Goal: Check status: Check status

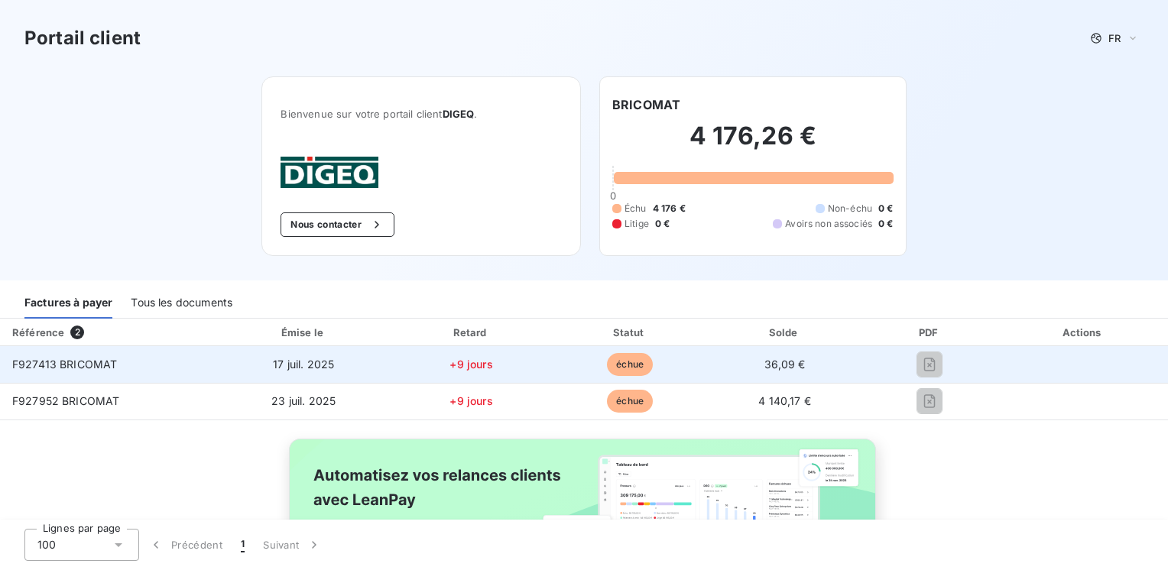
click at [75, 369] on span "F927413 BRICOMAT" at bounding box center [64, 364] width 105 height 13
click at [24, 372] on td "F927413 BRICOMAT" at bounding box center [108, 364] width 216 height 37
click at [25, 368] on span "F927413 BRICOMAT" at bounding box center [64, 364] width 105 height 13
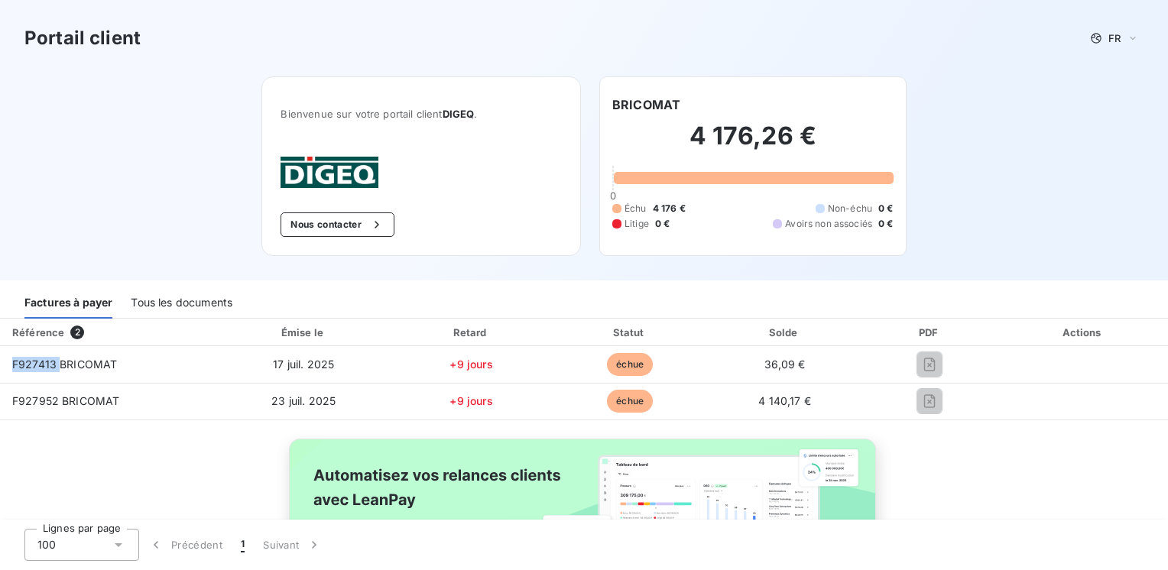
drag, startPoint x: 25, startPoint y: 368, endPoint x: 204, endPoint y: 304, distance: 190.1
click at [204, 304] on div "Tous les documents" at bounding box center [182, 303] width 102 height 32
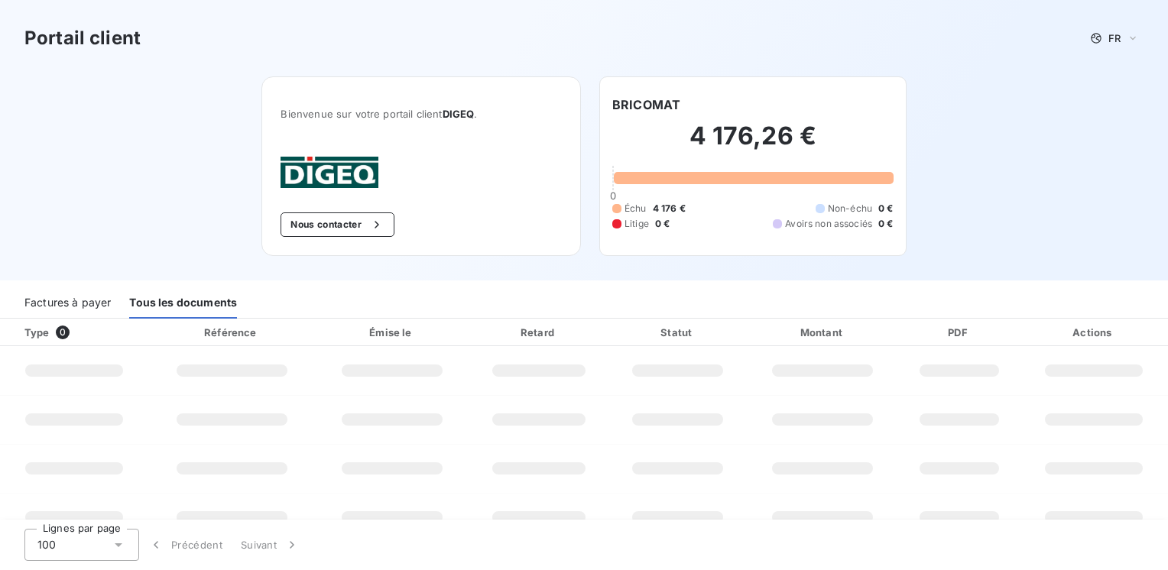
click at [55, 306] on div "Factures à payer" at bounding box center [67, 303] width 86 height 32
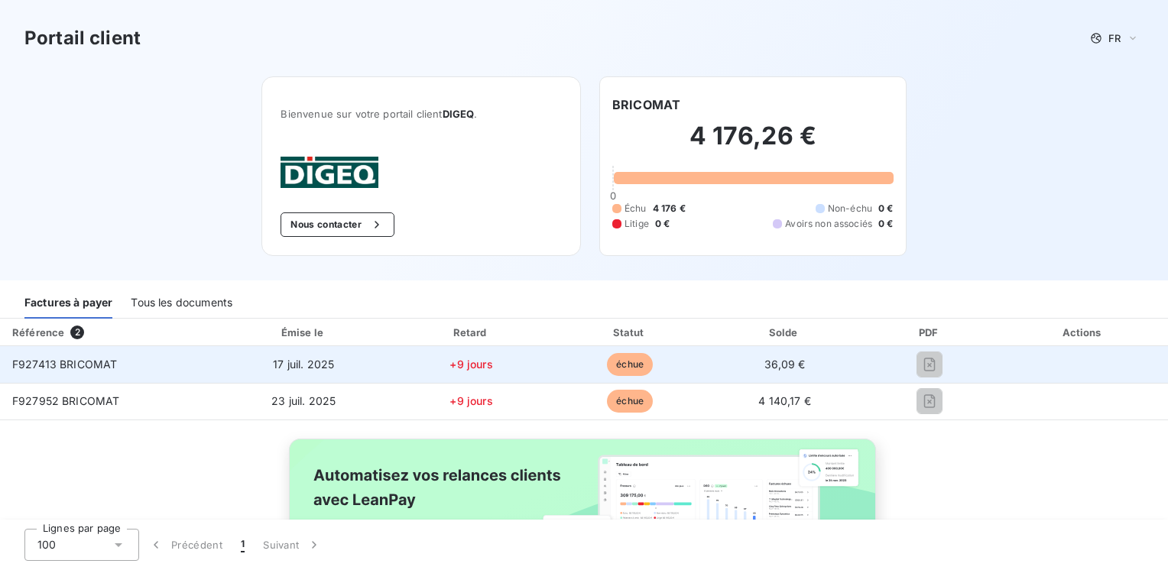
click at [54, 363] on span "F927413 BRICOMAT" at bounding box center [64, 364] width 105 height 13
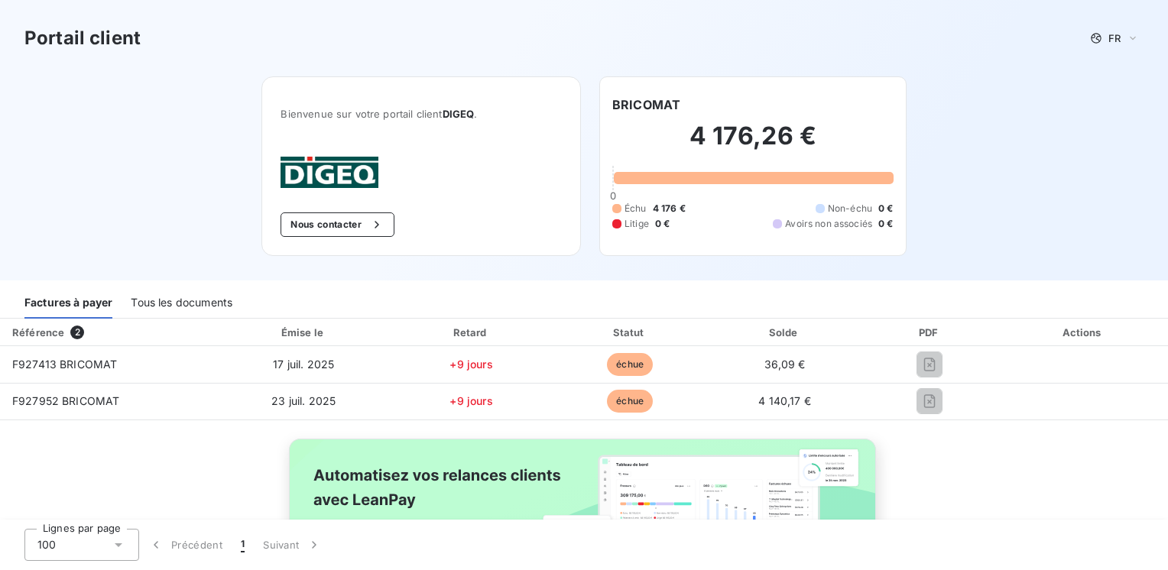
click at [917, 329] on div "PDF" at bounding box center [930, 332] width 131 height 15
